Goal: Contribute content

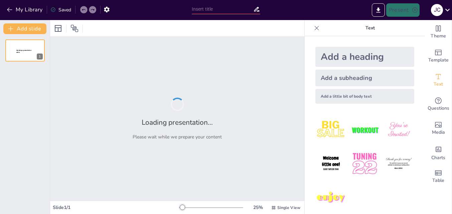
type input "Importancia del Diagnóstico Temprano en la Salud"
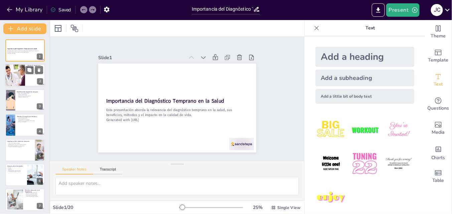
click at [22, 69] on div at bounding box center [15, 75] width 40 height 23
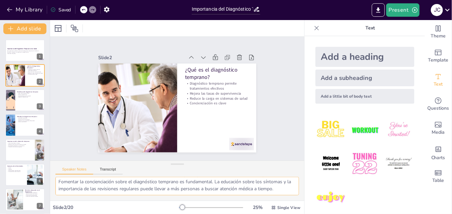
scroll to position [64, 0]
drag, startPoint x: 59, startPoint y: 184, endPoint x: 283, endPoint y: 191, distance: 224.4
click at [283, 191] on textarea "La detección temprana de enfermedades permite iniciar tratamientos en etapas do…" at bounding box center [177, 186] width 244 height 18
click at [21, 103] on div at bounding box center [25, 100] width 40 height 23
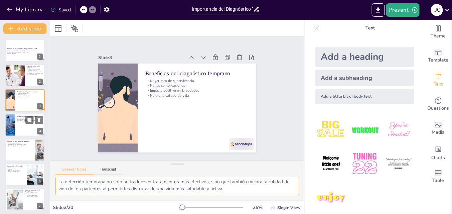
click at [27, 126] on div at bounding box center [25, 125] width 40 height 23
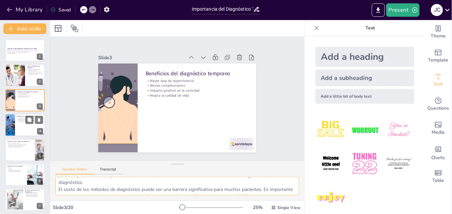
scroll to position [57, 0]
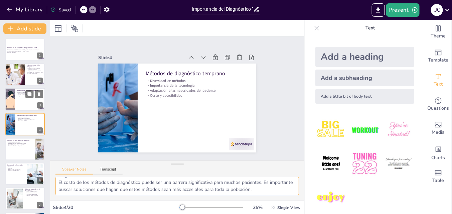
click at [20, 107] on div at bounding box center [25, 99] width 40 height 23
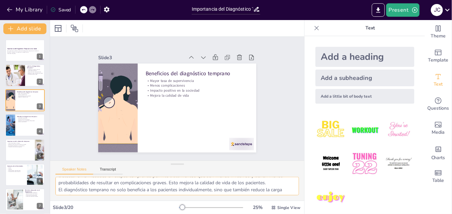
scroll to position [50, 0]
drag, startPoint x: 59, startPoint y: 182, endPoint x: 233, endPoint y: 194, distance: 173.5
click at [233, 194] on textarea "Una mayor tasa de supervivencia es uno de los beneficios más significativos del…" at bounding box center [177, 186] width 244 height 18
click at [28, 124] on div at bounding box center [25, 125] width 40 height 23
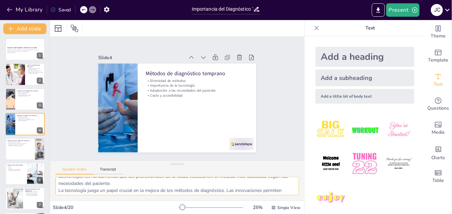
scroll to position [57, 0]
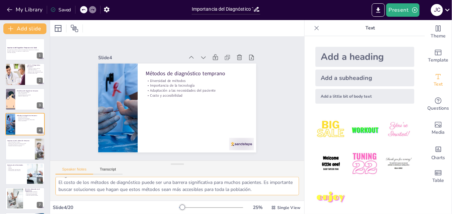
drag, startPoint x: 57, startPoint y: 183, endPoint x: 285, endPoint y: 192, distance: 228.5
click at [285, 192] on textarea "Hay una variedad de métodos disponibles para el diagnóstico temprano, cada uno …" at bounding box center [177, 186] width 244 height 18
click at [23, 152] on div at bounding box center [25, 149] width 40 height 23
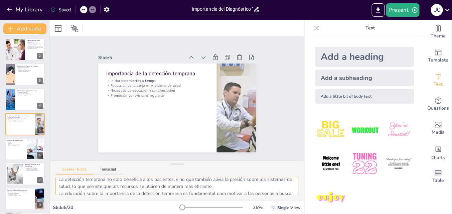
scroll to position [43, 0]
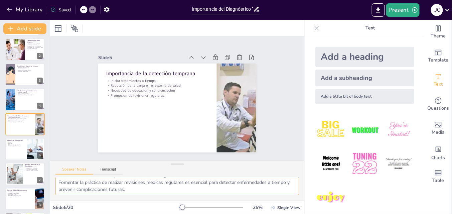
drag, startPoint x: 58, startPoint y: 183, endPoint x: 208, endPoint y: 201, distance: 150.4
click at [208, 201] on div "Slide 1 Importancia del Diagnóstico Temprano en la Salud Esta presentación abor…" at bounding box center [177, 117] width 254 height 194
click at [22, 154] on div at bounding box center [25, 149] width 40 height 23
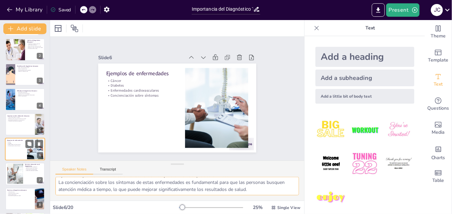
scroll to position [51, 0]
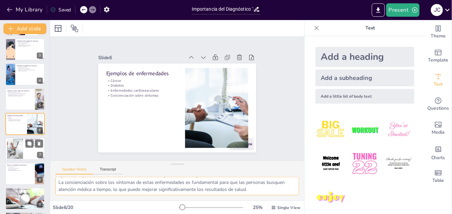
click at [24, 155] on div at bounding box center [25, 149] width 40 height 23
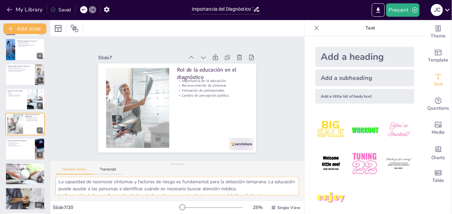
scroll to position [43, 0]
drag, startPoint x: 58, startPoint y: 183, endPoint x: 242, endPoint y: 198, distance: 183.7
click at [242, 198] on div "La educación es clave para empoderar a las personas a tomar decisiones informad…" at bounding box center [177, 189] width 254 height 24
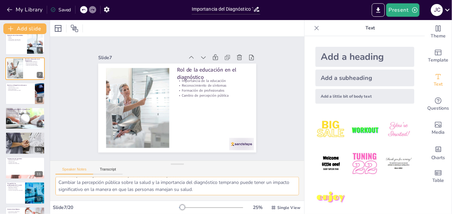
scroll to position [134, 0]
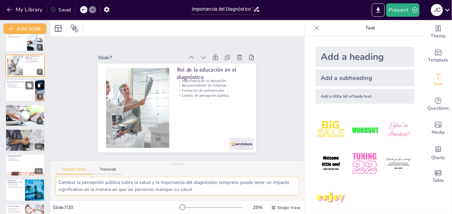
click at [20, 93] on div at bounding box center [25, 90] width 40 height 23
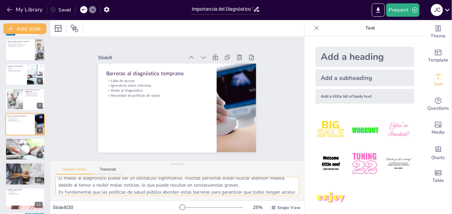
scroll to position [43, 0]
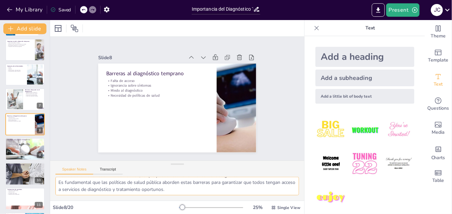
drag, startPoint x: 58, startPoint y: 182, endPoint x: 201, endPoint y: 195, distance: 143.9
click at [201, 195] on textarea "La falta de acceso a servicios de salud es una de las barreras más significativ…" at bounding box center [177, 186] width 244 height 18
click at [25, 144] on p "Educación sobre síntomas" at bounding box center [25, 144] width 36 height 1
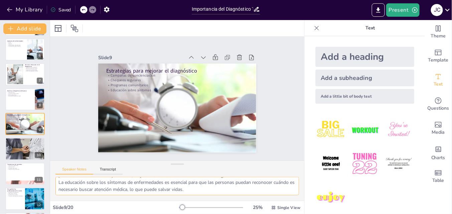
drag, startPoint x: 58, startPoint y: 182, endPoint x: 218, endPoint y: 190, distance: 159.9
click at [218, 190] on textarea "Las campañas de concienciación son fundamentales para informar a la población s…" at bounding box center [177, 186] width 244 height 18
click at [16, 152] on div at bounding box center [25, 149] width 40 height 23
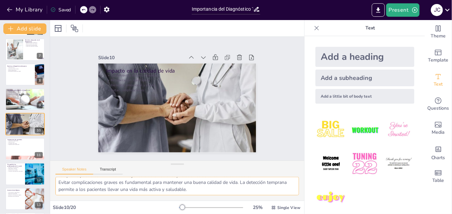
drag, startPoint x: 59, startPoint y: 182, endPoint x: 254, endPoint y: 194, distance: 195.2
click at [254, 194] on textarea "Los tratamientos menos invasivos son una de las grandes ventajas del diagnóstic…" at bounding box center [177, 186] width 244 height 18
click at [22, 148] on div at bounding box center [25, 149] width 40 height 23
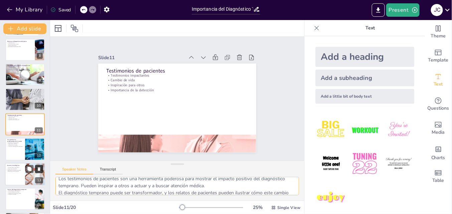
scroll to position [0, 0]
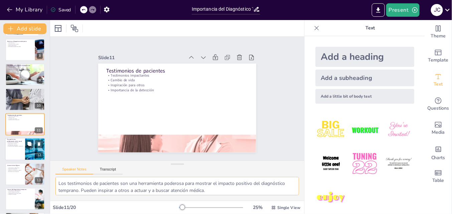
click at [13, 156] on div at bounding box center [25, 149] width 40 height 23
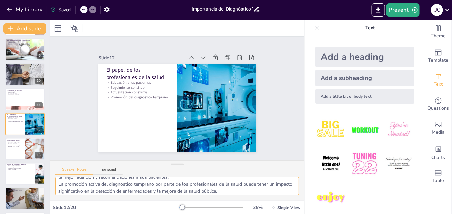
scroll to position [43, 0]
drag, startPoint x: 59, startPoint y: 182, endPoint x: 249, endPoint y: 192, distance: 189.7
click at [249, 192] on textarea "Los profesionales de la salud deben educar a sus pacientes sobre la importancia…" at bounding box center [177, 186] width 244 height 18
click at [9, 153] on div at bounding box center [25, 149] width 40 height 23
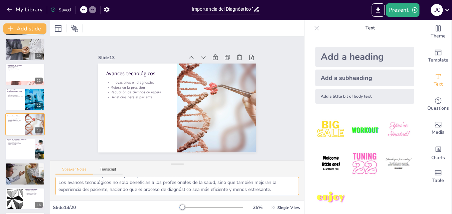
drag, startPoint x: 58, startPoint y: 183, endPoint x: 279, endPoint y: 189, distance: 221.7
click at [279, 189] on textarea "Las innovaciones en el diagnóstico permiten detectar enfermedades en fases más …" at bounding box center [177, 186] width 244 height 18
click at [12, 145] on div at bounding box center [25, 149] width 40 height 23
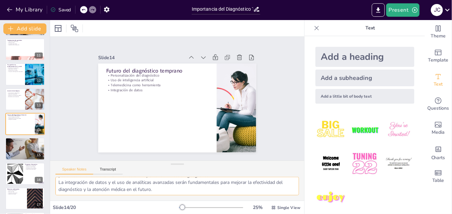
drag, startPoint x: 59, startPoint y: 182, endPoint x: 205, endPoint y: 193, distance: 145.5
click at [205, 193] on textarea "La personalización en el diagnóstico permitirá que los tratamientos se adapten …" at bounding box center [177, 186] width 244 height 18
click at [9, 144] on p "Futuro más saludable" at bounding box center [25, 144] width 36 height 1
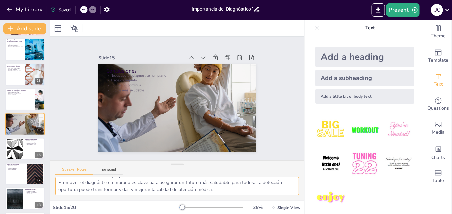
drag, startPoint x: 58, startPoint y: 183, endPoint x: 221, endPoint y: 190, distance: 162.6
click at [221, 190] on textarea "La necesidad de un diagnóstico temprano es evidente en la mejora de la salud pú…" at bounding box center [177, 186] width 244 height 18
click at [28, 156] on div at bounding box center [25, 149] width 40 height 23
type textarea "Abordar las inquietudes comunes sobre el diagnóstico temprano es esencial para …"
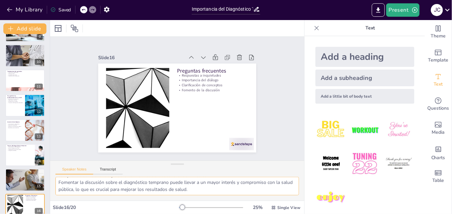
scroll to position [192, 0]
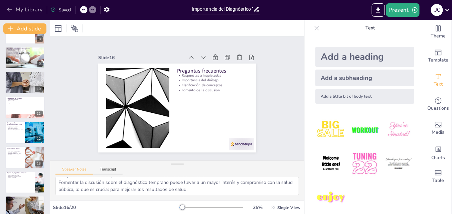
click at [12, 8] on icon "button" at bounding box center [9, 9] width 7 height 7
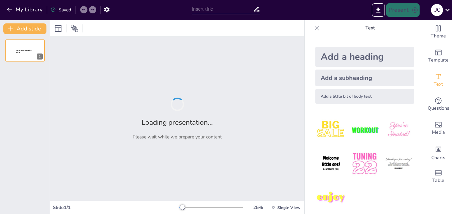
type input "Principios del Tratamiento Adecuado en el Ámbito Sanitario"
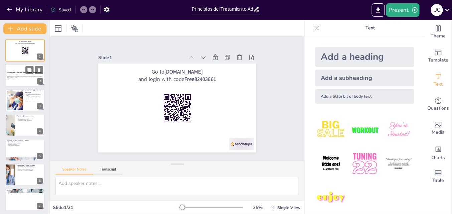
click at [23, 64] on div "Principios del Tratamiento Adecuado en el Ámbito Sanitario Esta presentación ab…" at bounding box center [25, 64] width 40 height 0
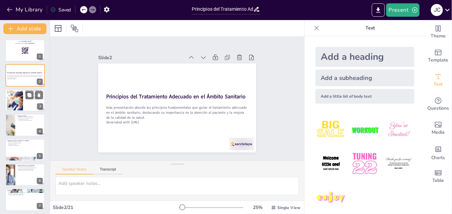
click at [26, 105] on div at bounding box center [25, 100] width 40 height 23
checkbox input "true"
type textarea "La eficacia en el tratamiento es primordial, ya que asegura que las intervencio…"
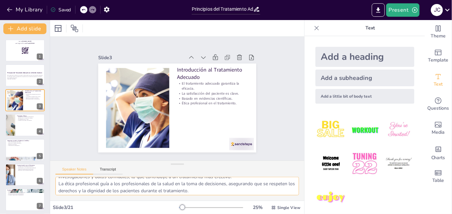
scroll to position [50, 0]
drag, startPoint x: 58, startPoint y: 181, endPoint x: 215, endPoint y: 199, distance: 157.4
click at [215, 199] on div "La eficacia en el tratamiento es primordial, ya que asegura que las intervencio…" at bounding box center [177, 189] width 254 height 24
click at [25, 128] on div at bounding box center [25, 125] width 40 height 23
checkbox input "true"
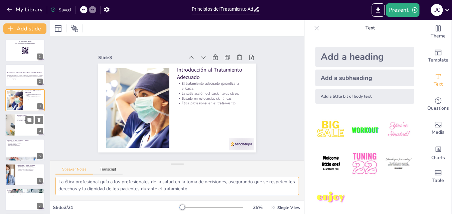
type textarea "Respetar la autonomía significa permitir que los pacientes tomen decisiones inf…"
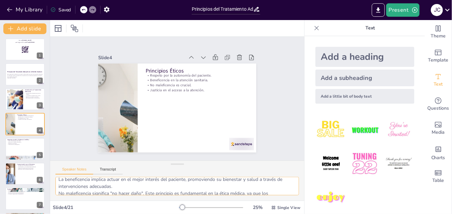
scroll to position [43, 0]
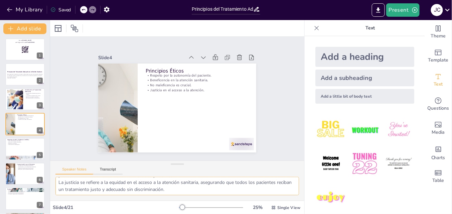
drag, startPoint x: 58, startPoint y: 183, endPoint x: 209, endPoint y: 198, distance: 151.8
click at [209, 198] on div "Respetar la autonomía significa permitir que los pacientes tomen decisiones inf…" at bounding box center [177, 189] width 254 height 24
click at [26, 147] on div at bounding box center [25, 149] width 40 height 23
checkbox input "true"
type textarea "Tomar decisiones informadas es vital para asegurar que las intervenciones sean …"
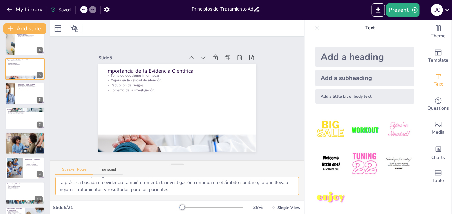
drag, startPoint x: 58, startPoint y: 182, endPoint x: 185, endPoint y: 195, distance: 126.7
click at [185, 195] on div "Tomar decisiones informadas es vital para asegurar que las intervenciones sean …" at bounding box center [177, 189] width 254 height 24
click at [20, 94] on div at bounding box center [25, 93] width 40 height 23
checkbox input "true"
type textarea "Comprender las necesidades del paciente permite a los profesionales de la salud…"
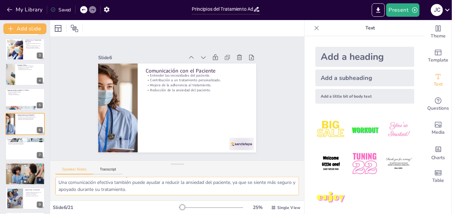
drag, startPoint x: 59, startPoint y: 183, endPoint x: 201, endPoint y: 194, distance: 142.5
click at [201, 194] on textarea "Comprender las necesidades del paciente permite a los profesionales de la salud…" at bounding box center [177, 186] width 244 height 18
click at [21, 149] on div at bounding box center [25, 149] width 40 height 23
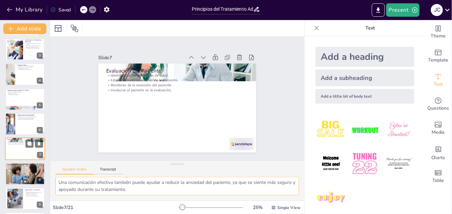
checkbox input "true"
type textarea "La evaluación permite a los profesionales identificar problemas de salud que pu…"
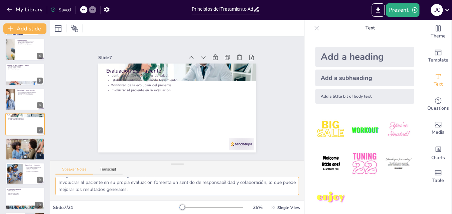
drag, startPoint x: 59, startPoint y: 182, endPoint x: 158, endPoint y: 194, distance: 100.3
click at [158, 194] on textarea "La evaluación permite a los profesionales identificar problemas de salud que pu…" at bounding box center [177, 186] width 244 height 18
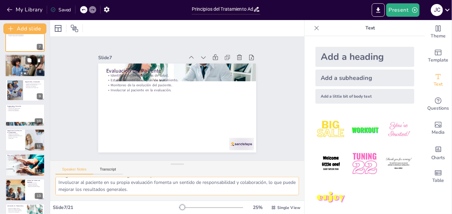
click at [20, 68] on div at bounding box center [25, 65] width 40 height 27
checkbox input "true"
type textarea "La colaboración entre distintos profesionales de la salud permite integrar dive…"
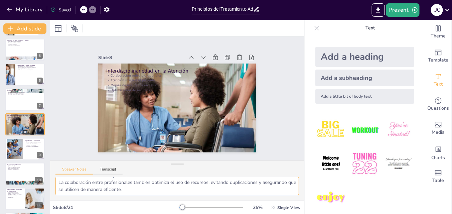
drag, startPoint x: 58, startPoint y: 181, endPoint x: 187, endPoint y: 191, distance: 129.1
click at [187, 191] on textarea "La colaboración entre distintos profesionales de la salud permite integrar dive…" at bounding box center [177, 186] width 244 height 18
checkbox input "true"
click at [28, 144] on icon at bounding box center [29, 144] width 5 height 5
type textarea "El seguimiento continuo es crucial para garantizar que el tratamiento se esté l…"
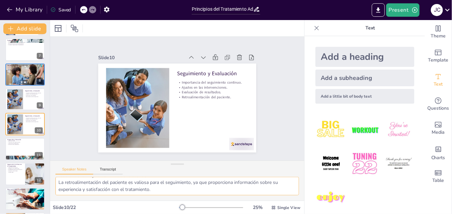
drag, startPoint x: 58, startPoint y: 183, endPoint x: 182, endPoint y: 199, distance: 125.4
click at [182, 199] on div "El seguimiento continuo es crucial para garantizar que el tratamiento se esté l…" at bounding box center [177, 189] width 254 height 24
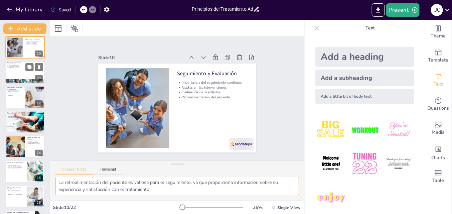
checkbox input "true"
click at [28, 73] on div at bounding box center [25, 72] width 40 height 23
type textarea "Educar al paciente sobre su condición es esencial para que comprenda su tratami…"
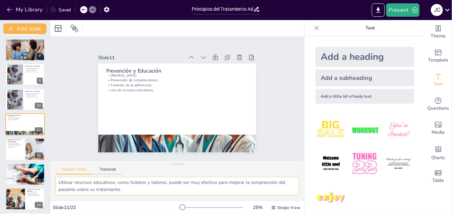
drag, startPoint x: 58, startPoint y: 183, endPoint x: 141, endPoint y: 192, distance: 83.7
click at [141, 192] on textarea "Educar al paciente sobre su condición es esencial para que comprenda su tratami…" at bounding box center [177, 186] width 244 height 18
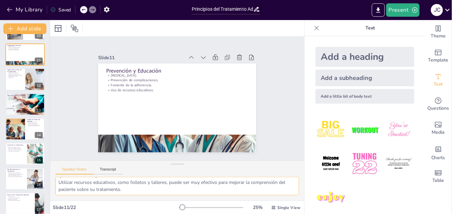
scroll to position [251, 0]
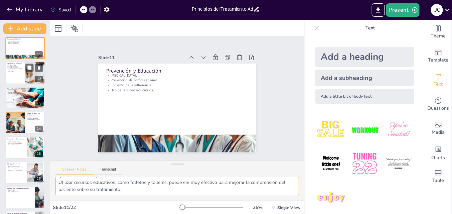
checkbox input "true"
click at [18, 77] on div at bounding box center [25, 73] width 40 height 23
type textarea "La cultura del paciente puede afectar su comprensión de la salud y su disposici…"
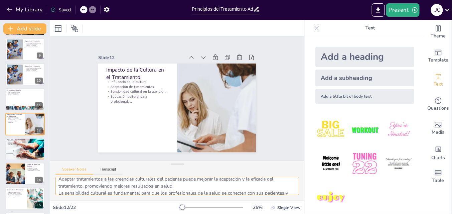
scroll to position [43, 0]
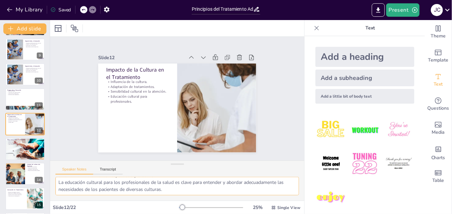
drag, startPoint x: 58, startPoint y: 184, endPoint x: 208, endPoint y: 197, distance: 150.9
click at [208, 197] on div "La cultura del paciente puede afectar su comprensión de la salud y su disposici…" at bounding box center [177, 189] width 254 height 24
checkbox input "true"
click at [24, 149] on div at bounding box center [24, 149] width 61 height 23
type textarea "La ética es fundamental en la toma de decisiones clínicas, ya que guía a los pr…"
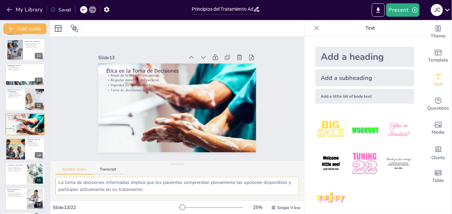
drag, startPoint x: 58, startPoint y: 182, endPoint x: 176, endPoint y: 195, distance: 118.9
click at [176, 195] on textarea "La ética es fundamental en la toma de decisiones clínicas, ya que guía a los pr…" at bounding box center [177, 186] width 244 height 18
checkbox input "true"
click at [30, 151] on div at bounding box center [25, 149] width 40 height 23
type textarea "La eficacia es un indicador fundamental de la calidad de la atención, ya que re…"
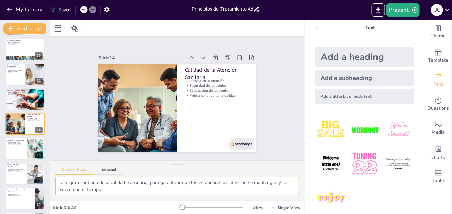
drag, startPoint x: 57, startPoint y: 184, endPoint x: 119, endPoint y: 201, distance: 64.0
click at [119, 201] on div "Slide 1 Go to sendsteps.me and login with code Free82403661 Slide 2 Principios …" at bounding box center [177, 117] width 254 height 194
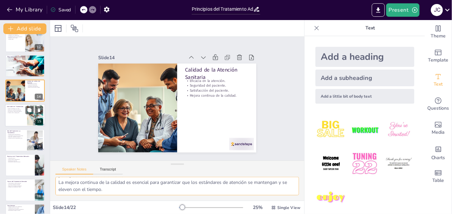
checkbox input "true"
click at [8, 110] on p "Mejora en la calidad de atención." at bounding box center [16, 110] width 18 height 1
type textarea "La incorporación de nuevas tecnologías en tratamientos médicos permite optimiza…"
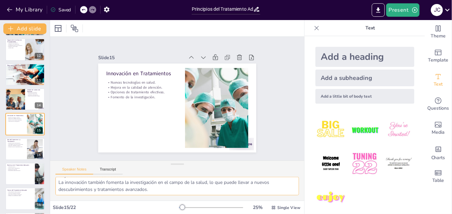
drag, startPoint x: 59, startPoint y: 182, endPoint x: 162, endPoint y: 193, distance: 103.5
click at [162, 193] on textarea "La incorporación de nuevas tecnologías en tratamientos médicos permite optimiza…" at bounding box center [177, 186] width 244 height 18
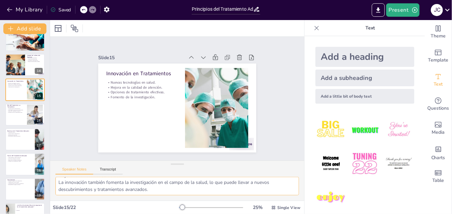
scroll to position [329, 0]
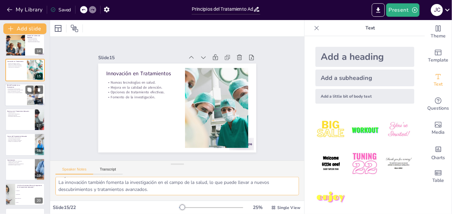
checkbox input "true"
click at [13, 97] on div at bounding box center [25, 95] width 40 height 23
type textarea "El empoderamiento del paciente implica que se les brinde la información y el ap…"
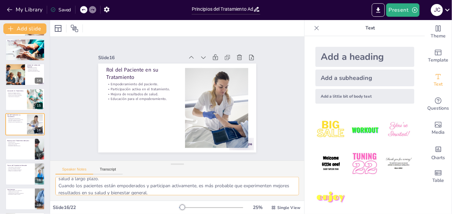
scroll to position [43, 0]
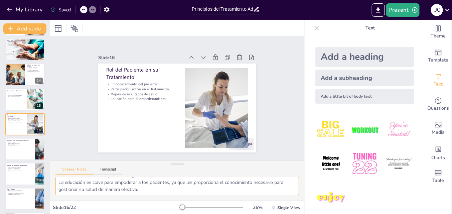
drag, startPoint x: 57, startPoint y: 183, endPoint x: 156, endPoint y: 202, distance: 100.3
click at [156, 202] on div "Slide 1 Go to sendsteps.me and login with code Free82403661 Slide 2 Principios …" at bounding box center [177, 117] width 254 height 194
checkbox input "true"
click at [22, 151] on div at bounding box center [25, 149] width 40 height 23
type textarea "La falta de recursos puede limitar la capacidad de los profesionales de la salu…"
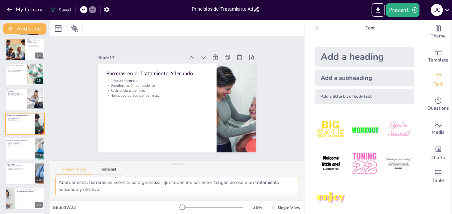
drag, startPoint x: 59, startPoint y: 183, endPoint x: 141, endPoint y: 193, distance: 82.8
click at [141, 193] on textarea "La falta de recursos puede limitar la capacidad de los profesionales de la salu…" at bounding box center [177, 186] width 244 height 18
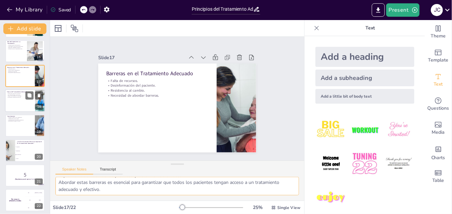
checkbox input "true"
click at [26, 107] on div at bounding box center [25, 101] width 40 height 23
type textarea "La personalización del tratamiento se está convirtiendo en una tendencia clave,…"
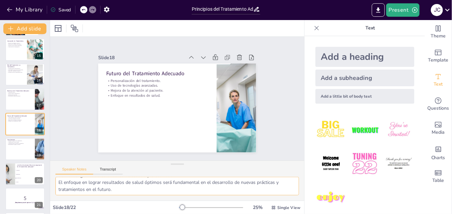
drag, startPoint x: 59, startPoint y: 182, endPoint x: 211, endPoint y: 196, distance: 152.7
click at [211, 196] on div "La personalización del tratamiento se está convirtiendo en una tendencia clave,…" at bounding box center [177, 189] width 254 height 24
checkbox input "true"
click at [17, 154] on div at bounding box center [25, 149] width 40 height 23
type textarea "Un enfoque integral en el tratamiento asegura que se consideren todos los aspec…"
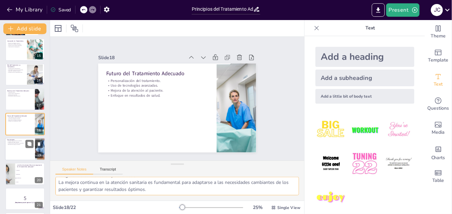
scroll to position [374, 0]
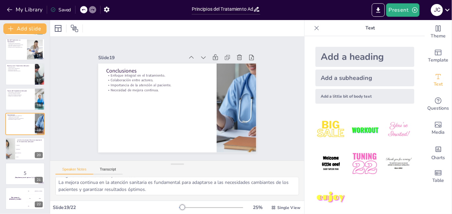
checkbox input "true"
